Goal: Find contact information: Find contact information

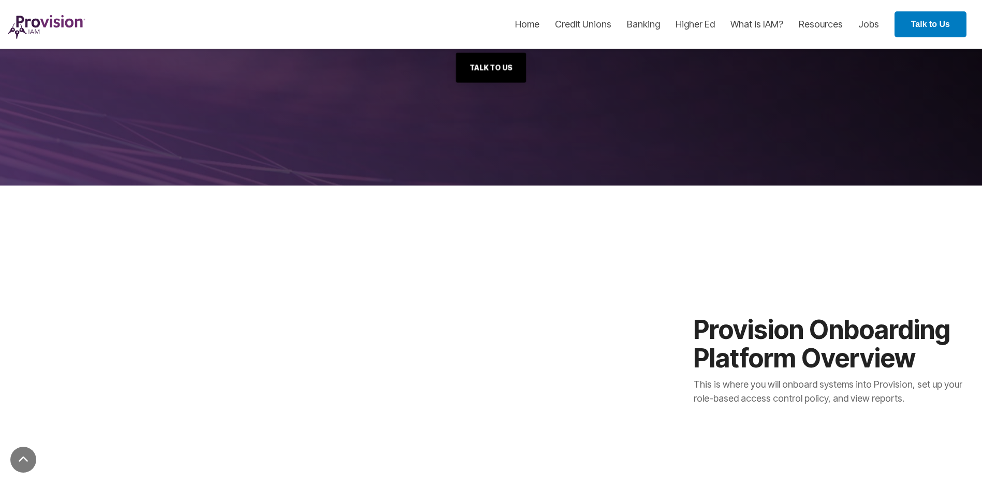
scroll to position [104, 0]
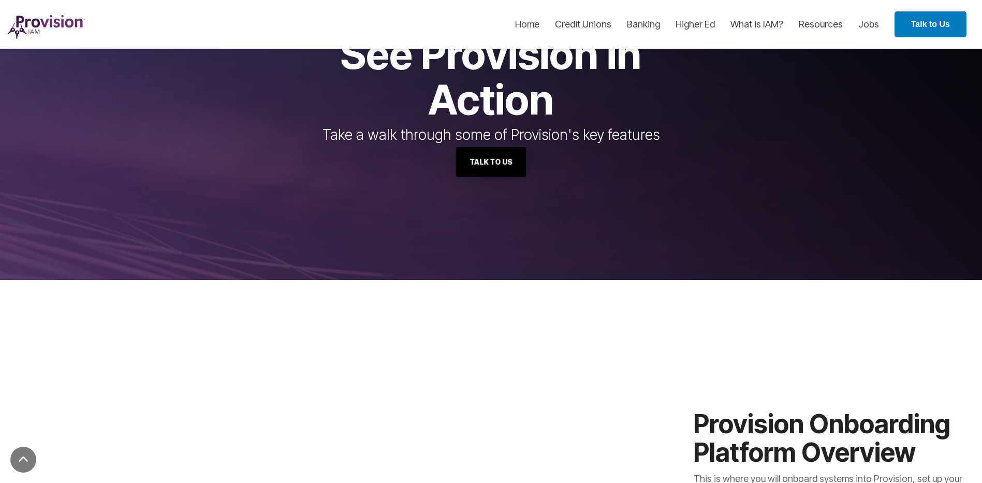
click at [485, 152] on link "Talk to Us" at bounding box center [491, 162] width 70 height 30
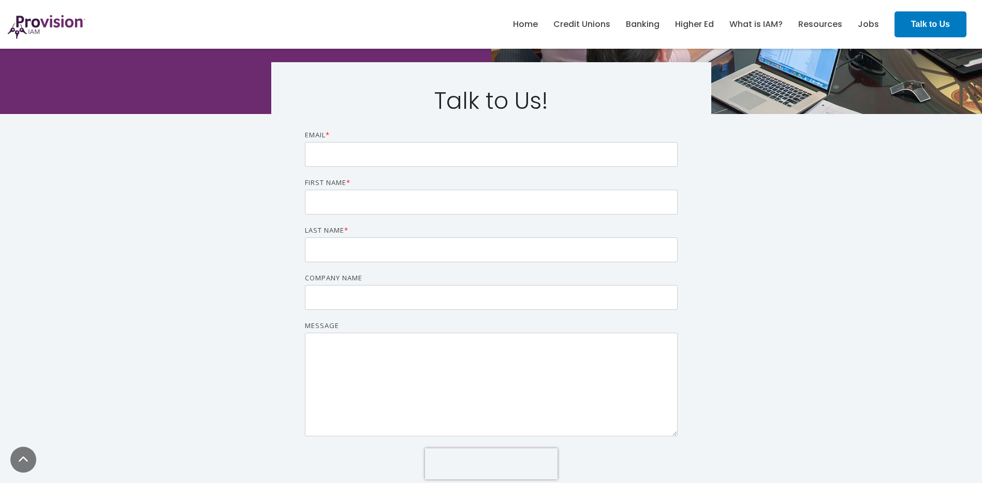
scroll to position [155, 0]
